Goal: Transaction & Acquisition: Purchase product/service

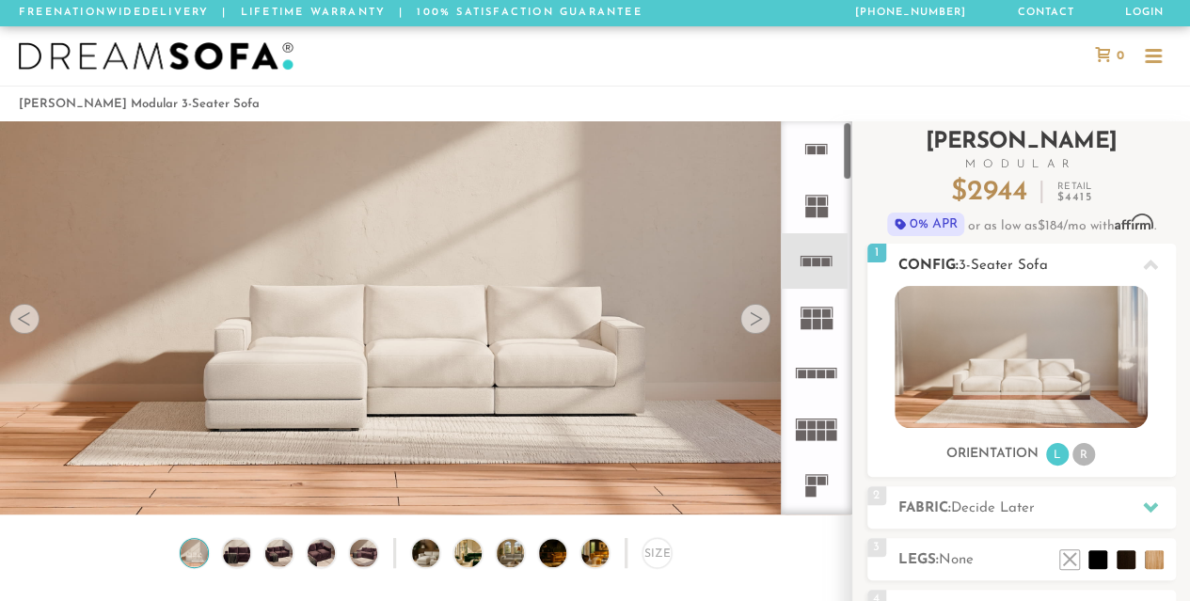
scroll to position [20142, 1175]
click at [809, 261] on rect at bounding box center [807, 262] width 8 height 8
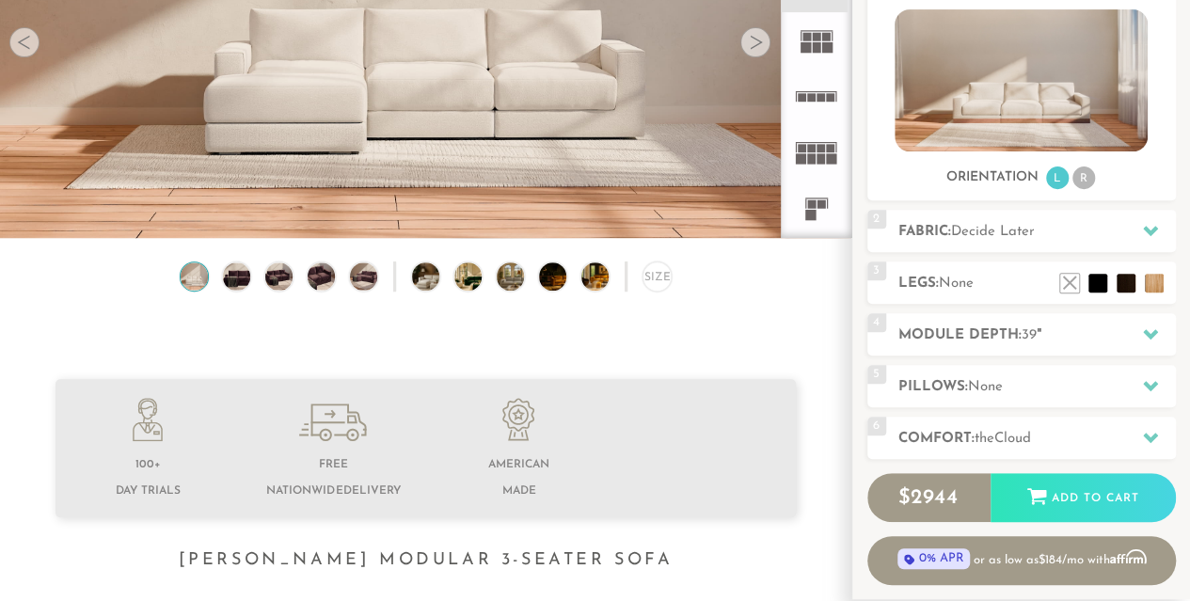
scroll to position [278, 0]
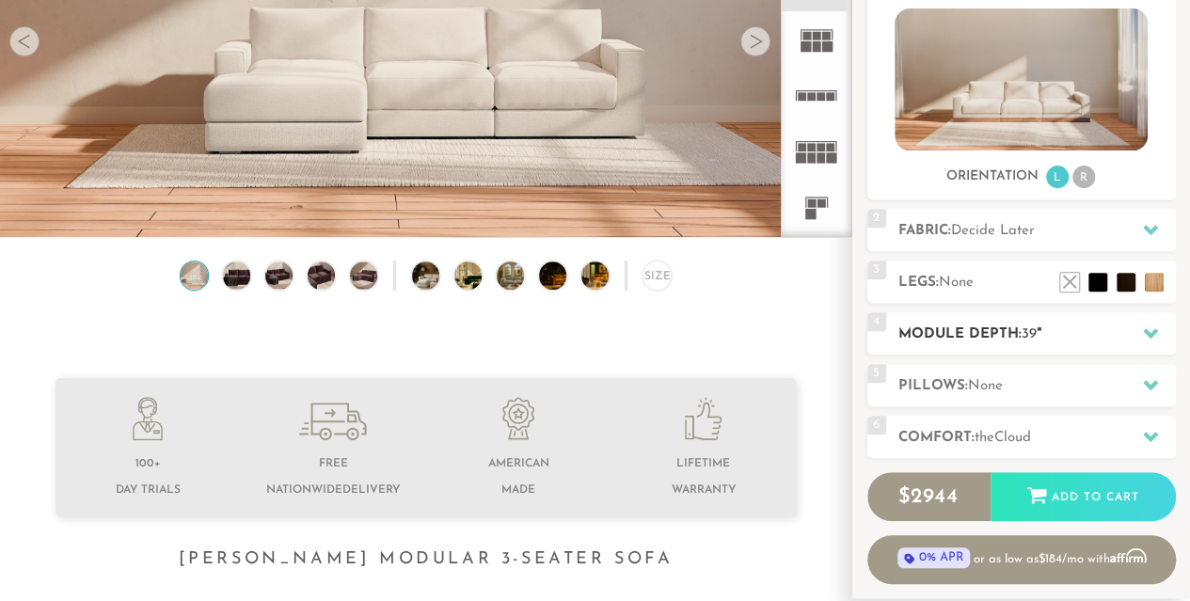
click at [1020, 322] on div "4 Module Depth: 39 "" at bounding box center [1021, 333] width 309 height 42
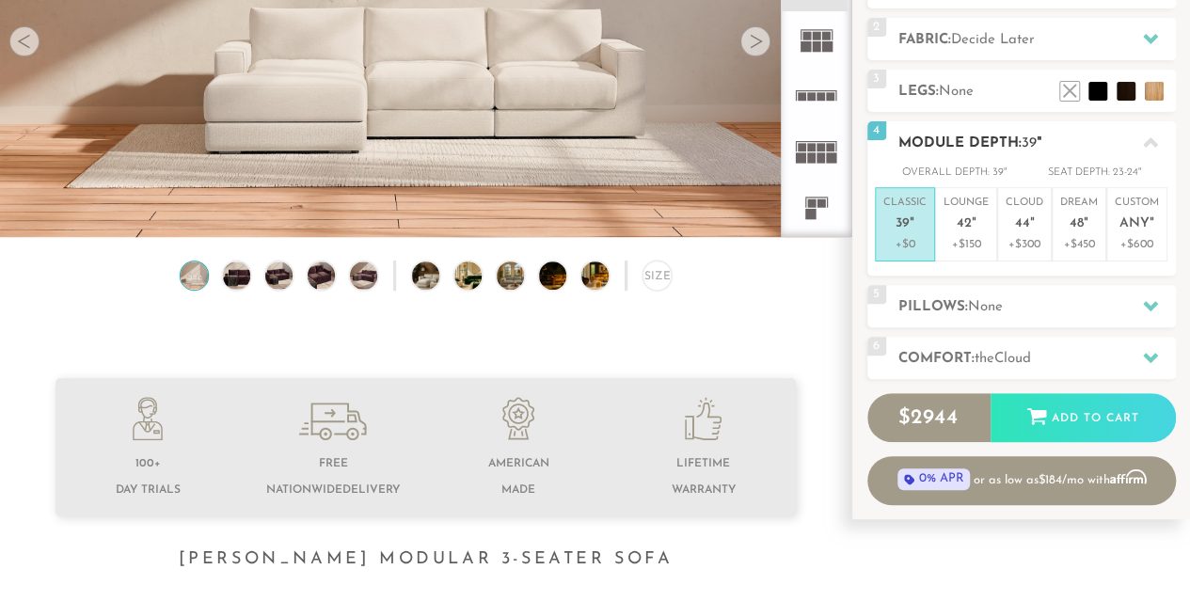
click at [1013, 146] on h2 "Module Depth: 39 "" at bounding box center [1037, 144] width 278 height 22
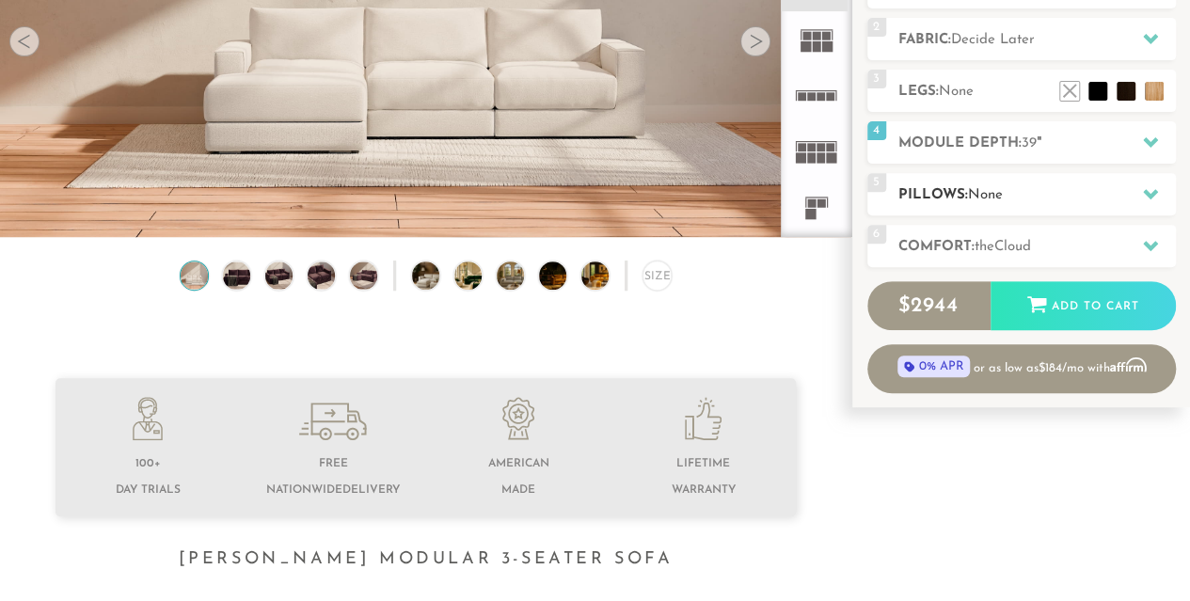
click at [1003, 197] on span "None" at bounding box center [985, 195] width 35 height 14
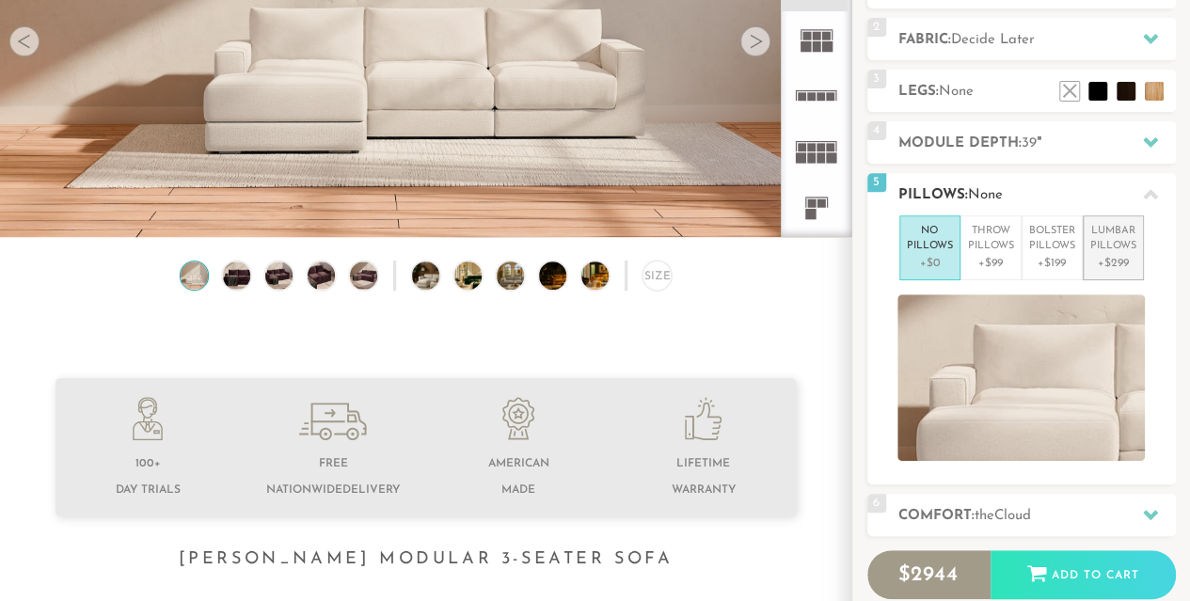
click at [1127, 244] on p "Lumbar Pillows" at bounding box center [1113, 239] width 46 height 31
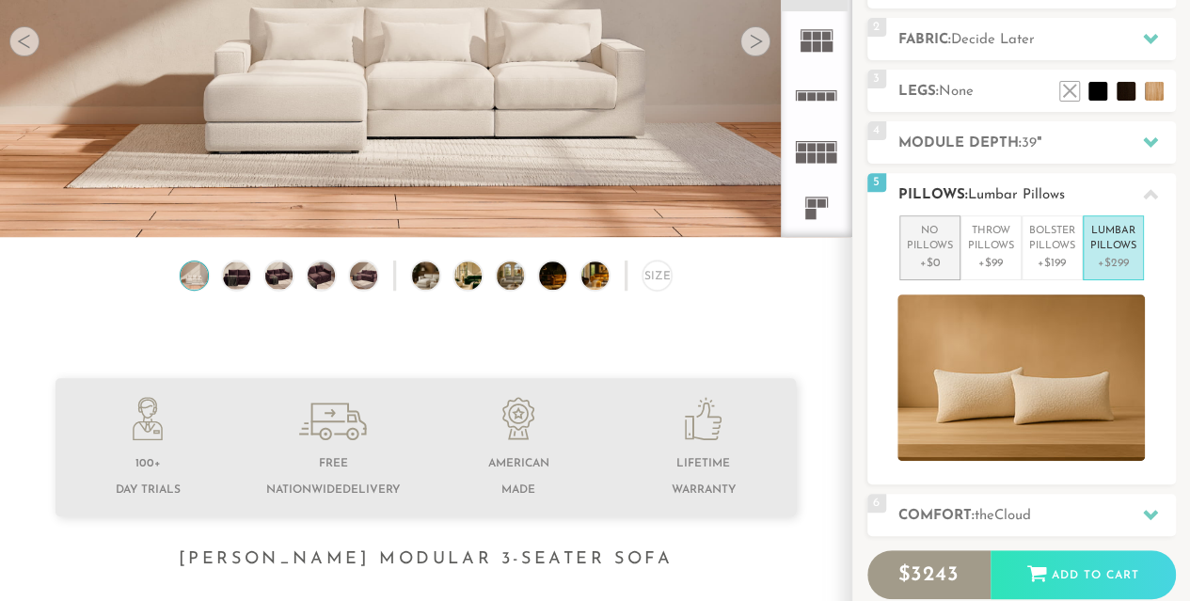
click at [937, 236] on p "No Pillows" at bounding box center [930, 239] width 46 height 31
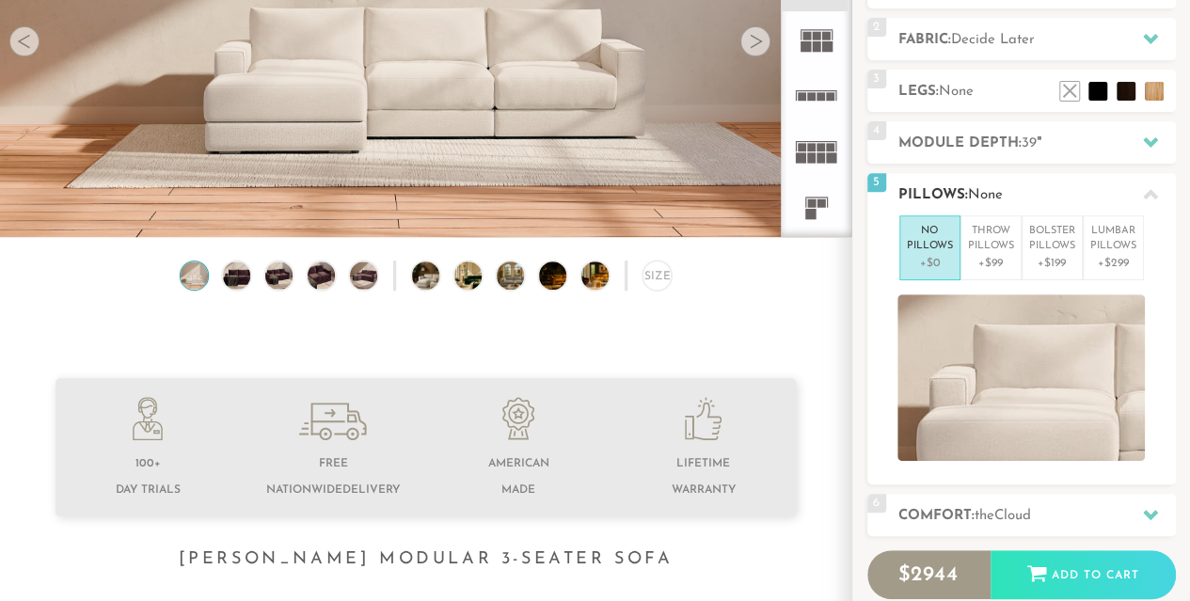
click at [1006, 194] on h2 "Pillows: None" at bounding box center [1037, 195] width 278 height 22
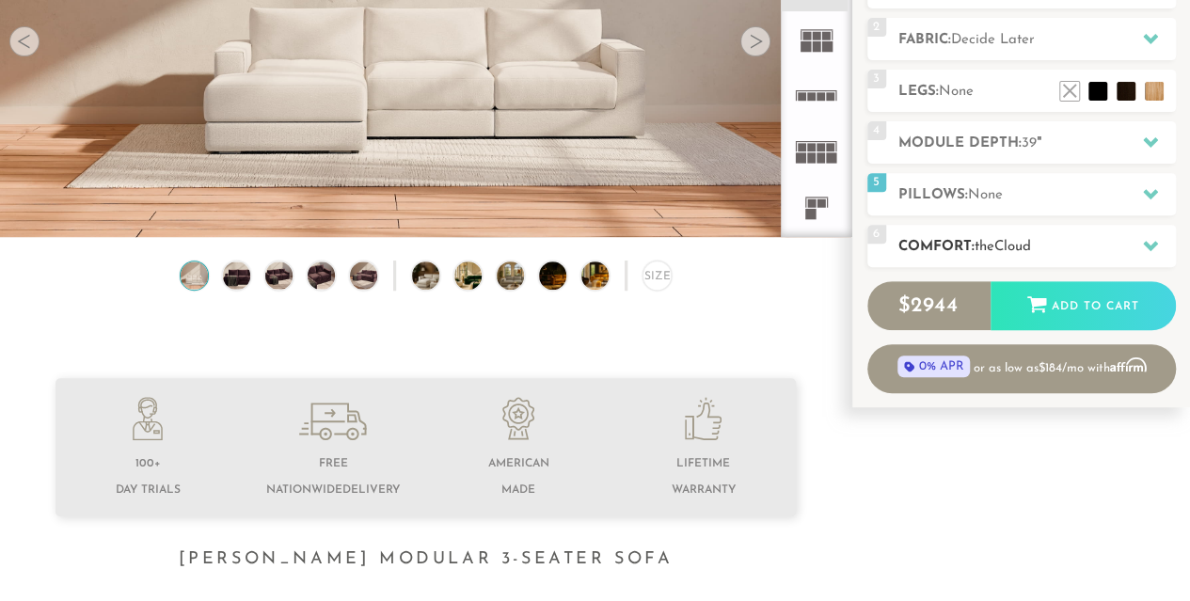
click at [1004, 249] on span "Cloud" at bounding box center [1012, 247] width 37 height 14
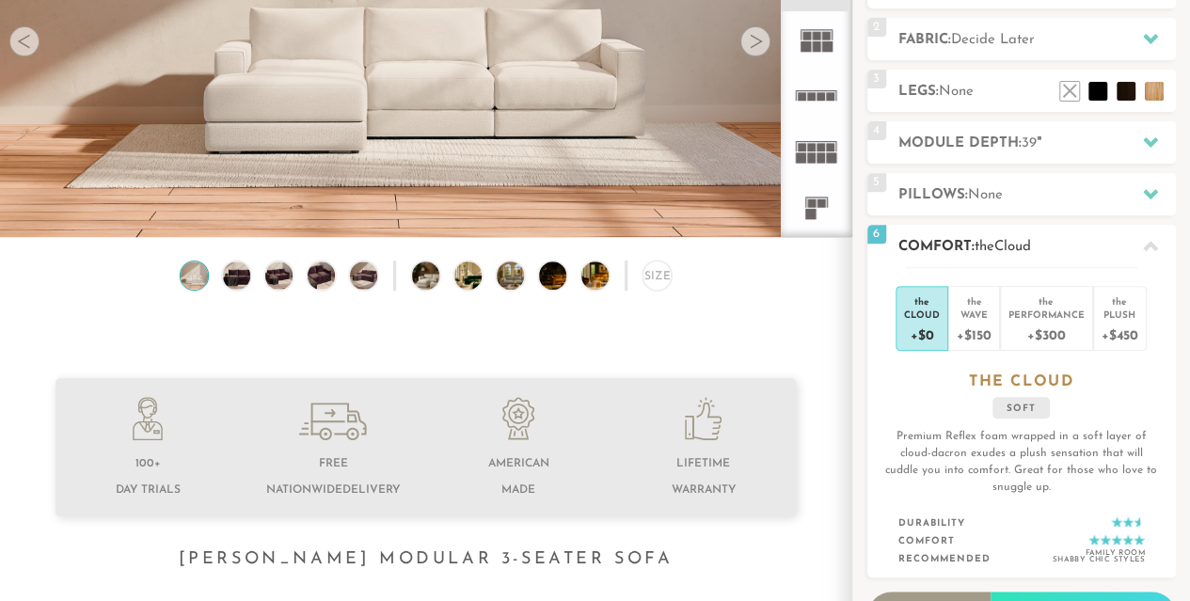
click at [1150, 339] on div "the Cloud +$0 the Wave +$150 the Performance +$300 the Plush +$450 the CLOUD so…" at bounding box center [1021, 422] width 309 height 311
click at [1131, 332] on div "+$450" at bounding box center [1120, 334] width 37 height 27
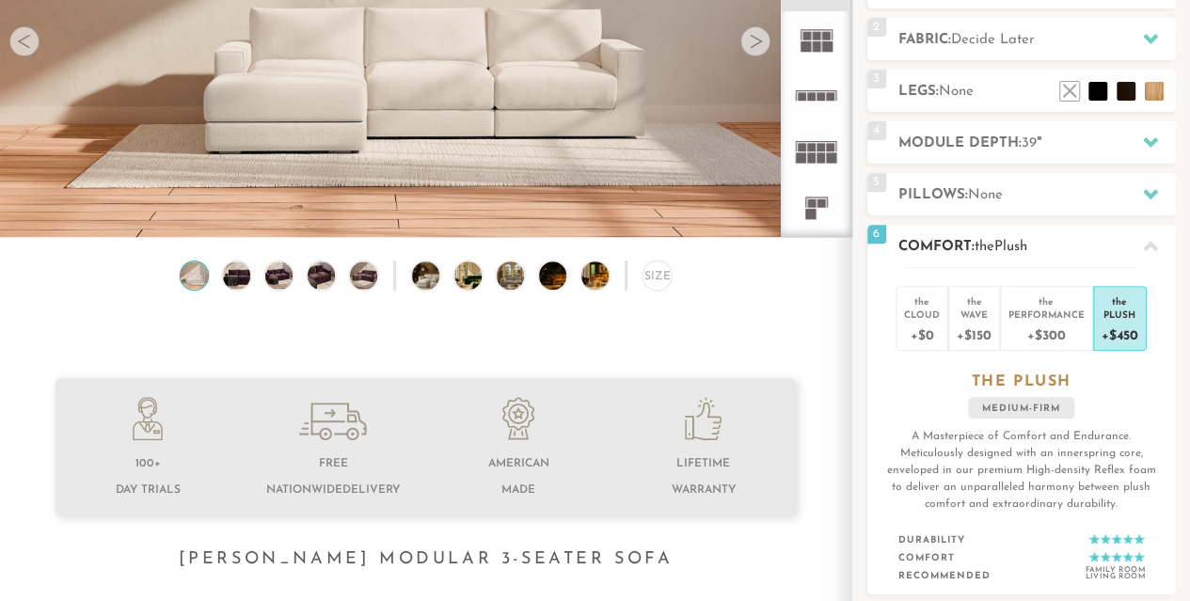
click at [1039, 254] on h2 "Comfort: the Plush" at bounding box center [1037, 247] width 278 height 22
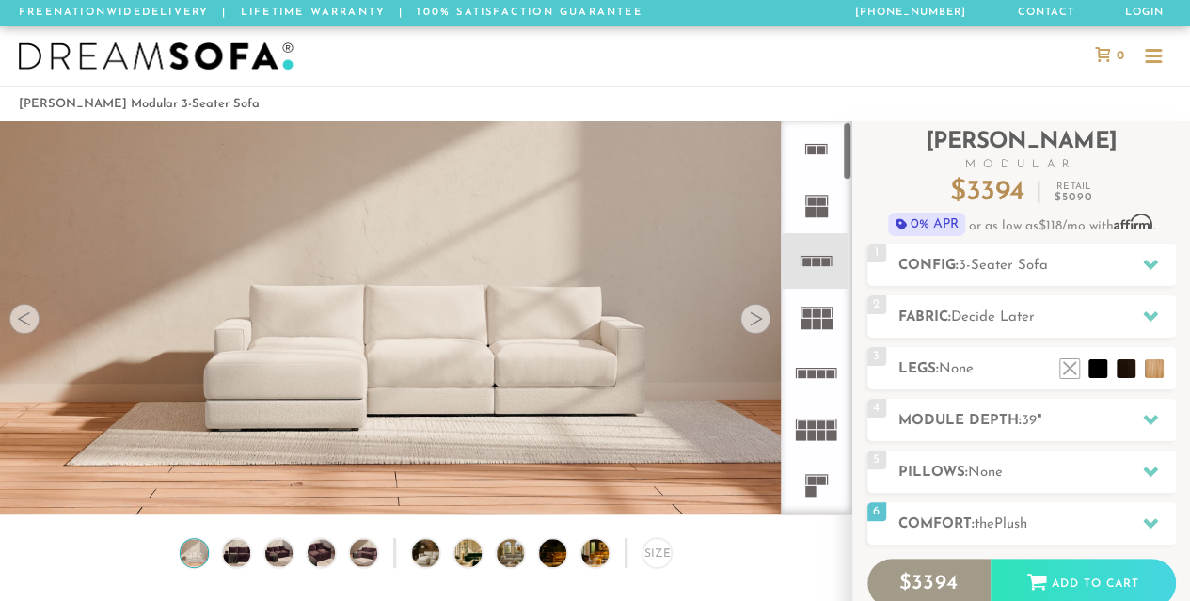
scroll to position [6, 0]
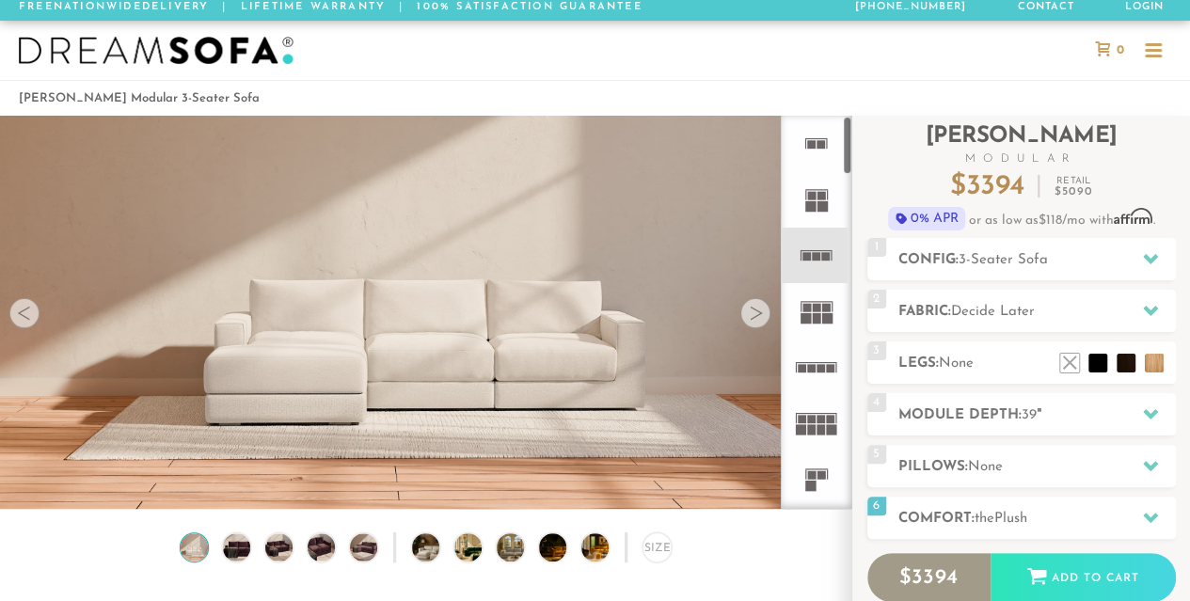
click at [826, 257] on rect at bounding box center [826, 256] width 8 height 8
click at [803, 331] on icon at bounding box center [816, 311] width 56 height 56
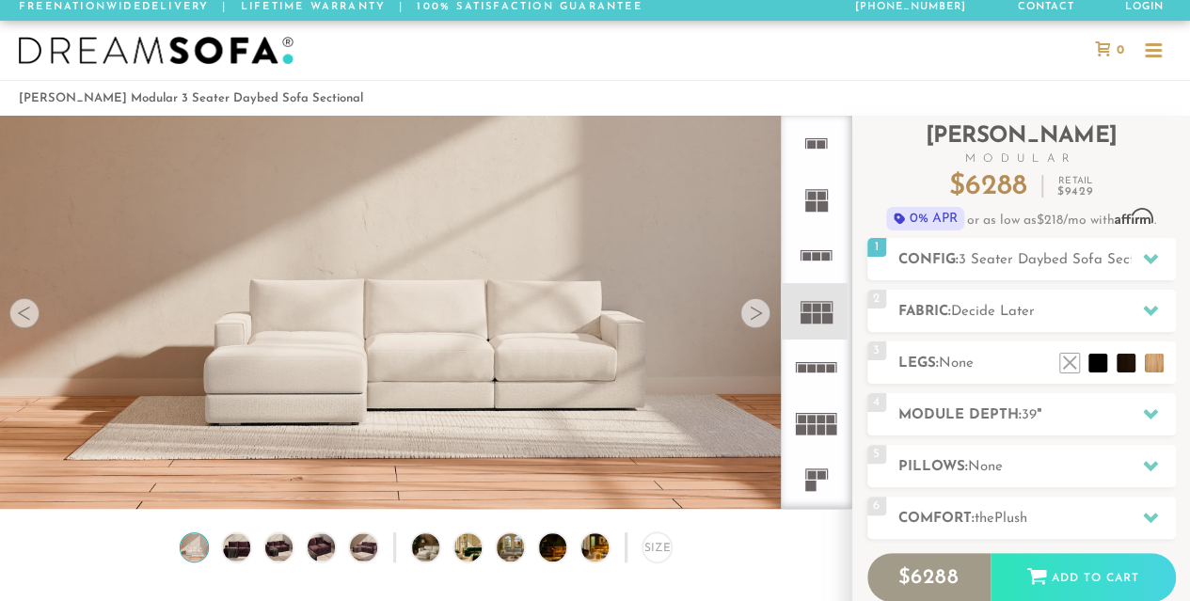
click at [819, 257] on rect at bounding box center [817, 256] width 8 height 8
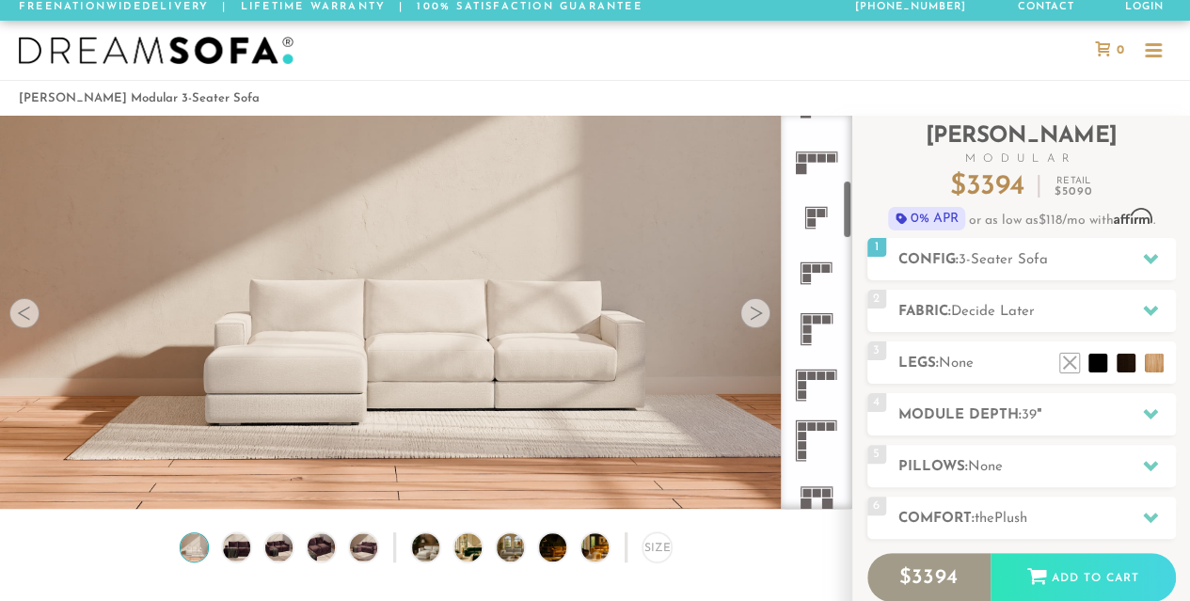
scroll to position [444, 0]
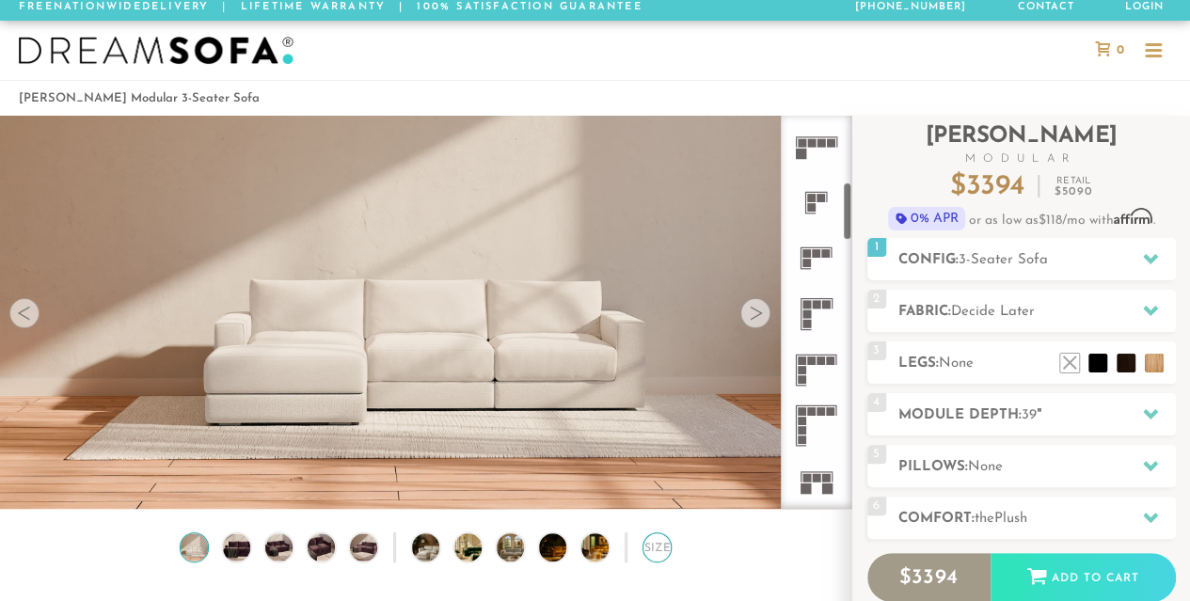
click at [664, 548] on div "Size" at bounding box center [657, 546] width 29 height 29
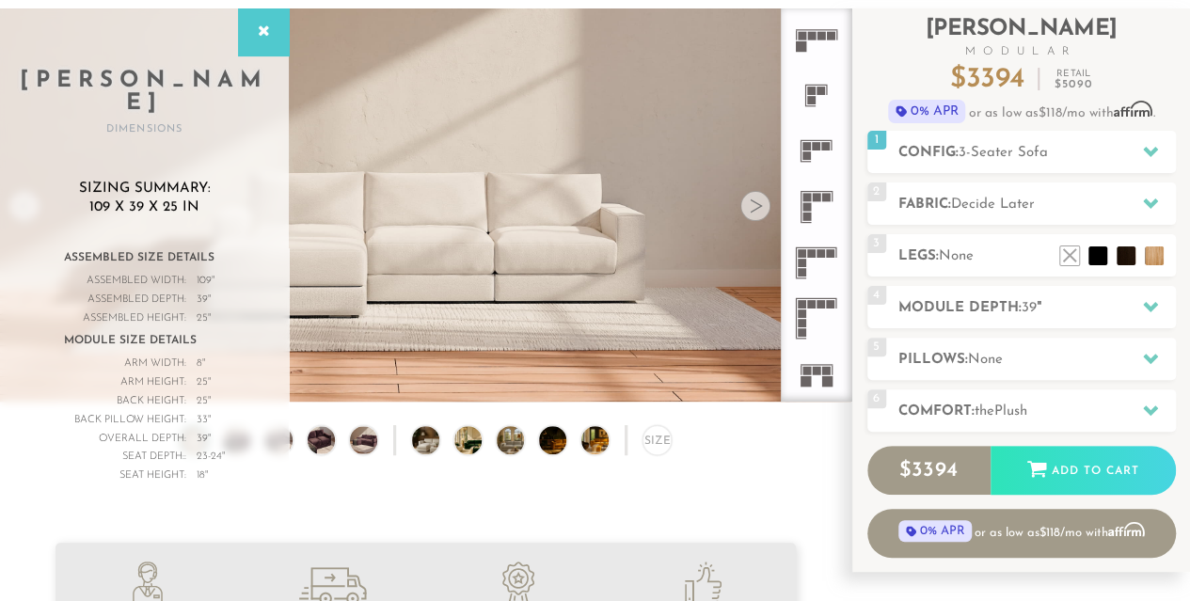
scroll to position [115, 0]
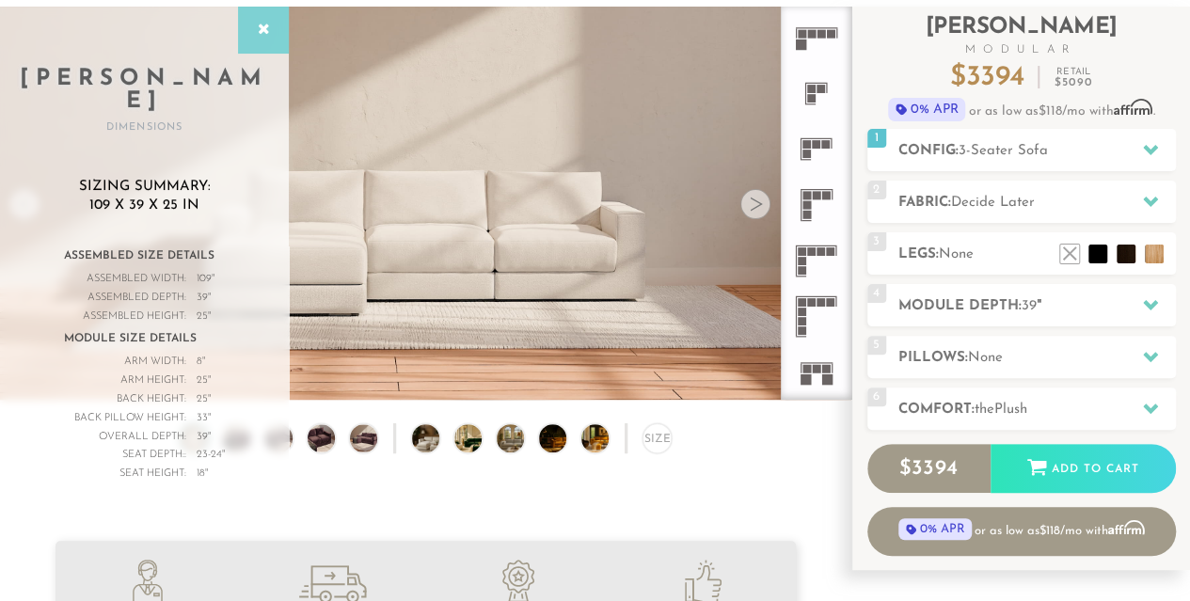
click at [271, 42] on div at bounding box center [263, 30] width 51 height 47
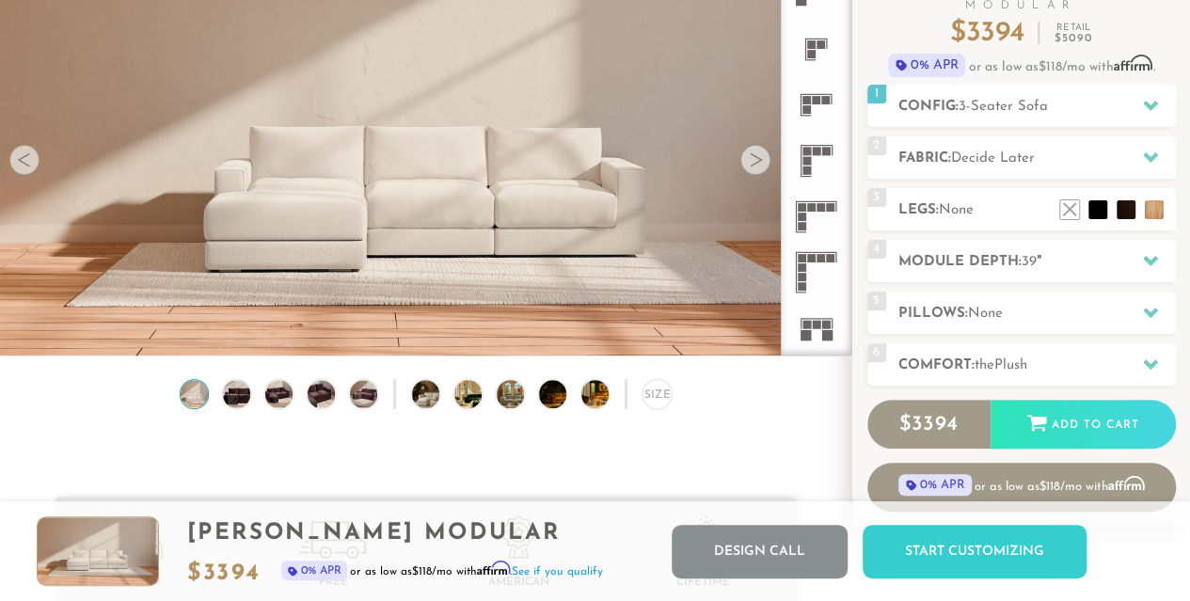
scroll to position [0, 0]
